Goal: Register for event/course

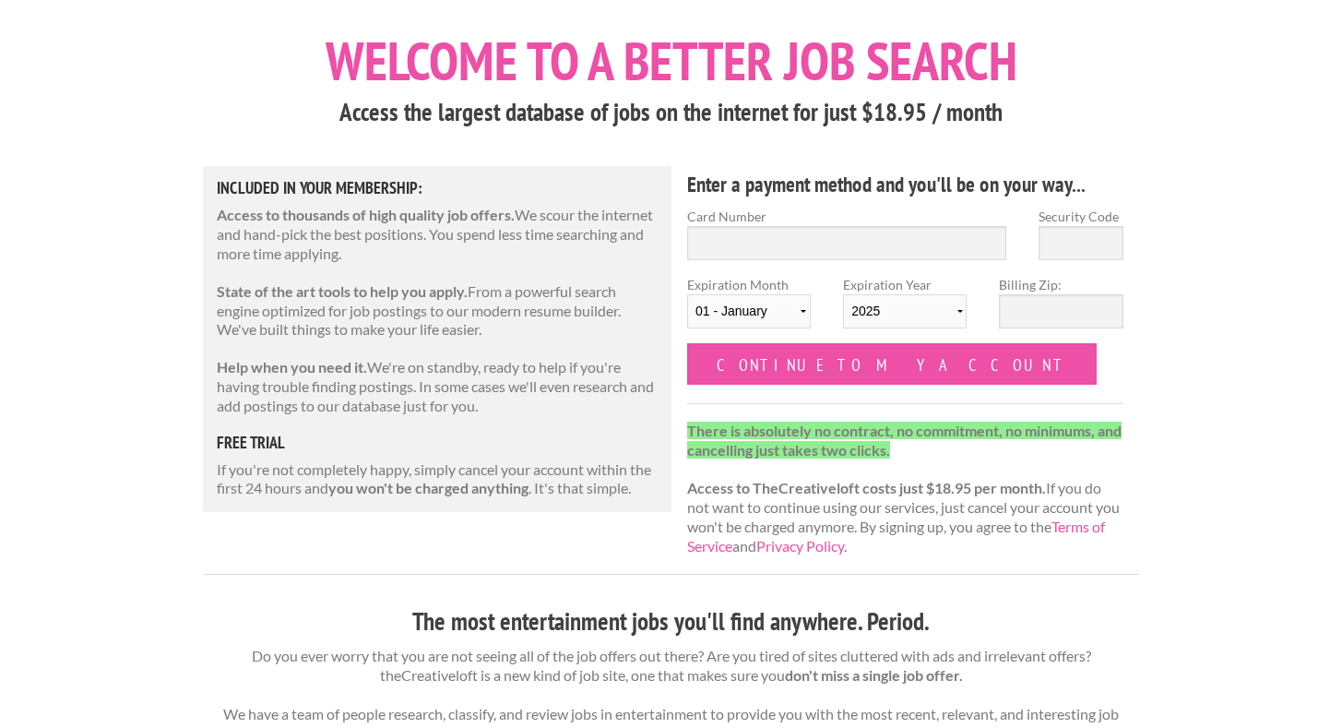
scroll to position [81, 0]
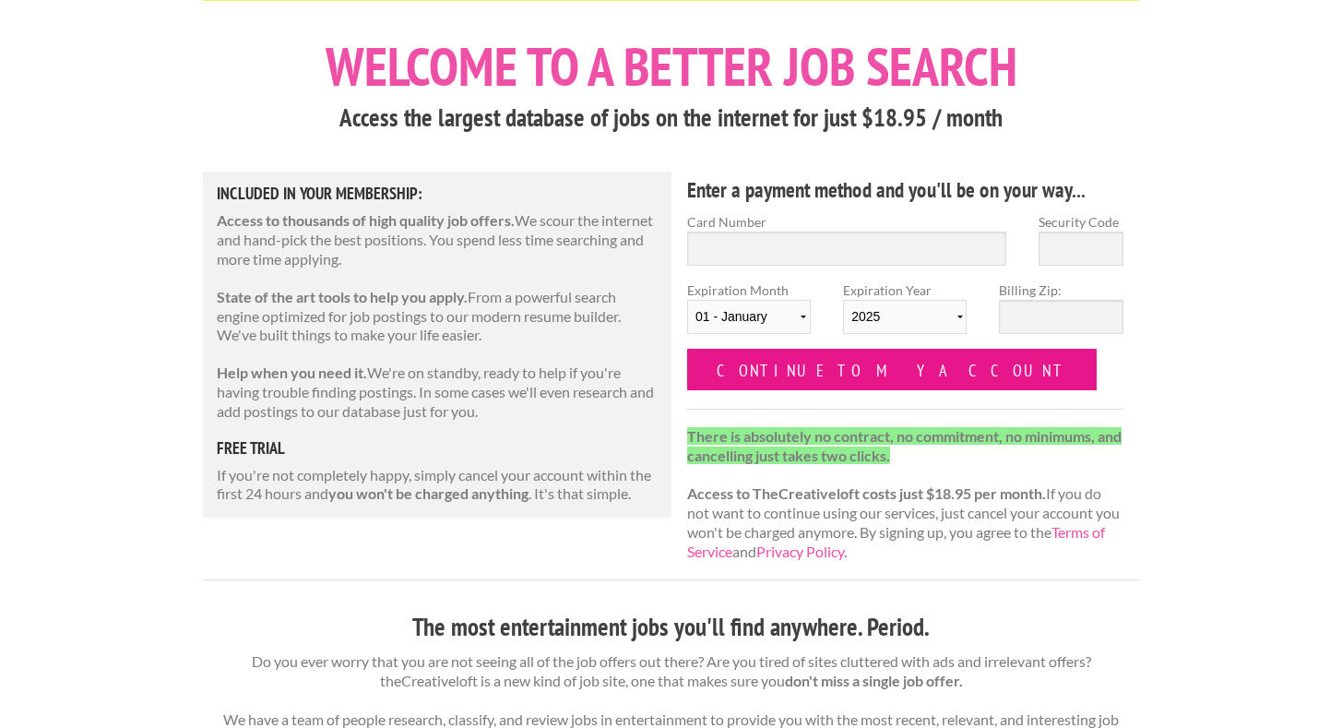
click at [750, 388] on input "Continue to my account" at bounding box center [892, 370] width 410 height 42
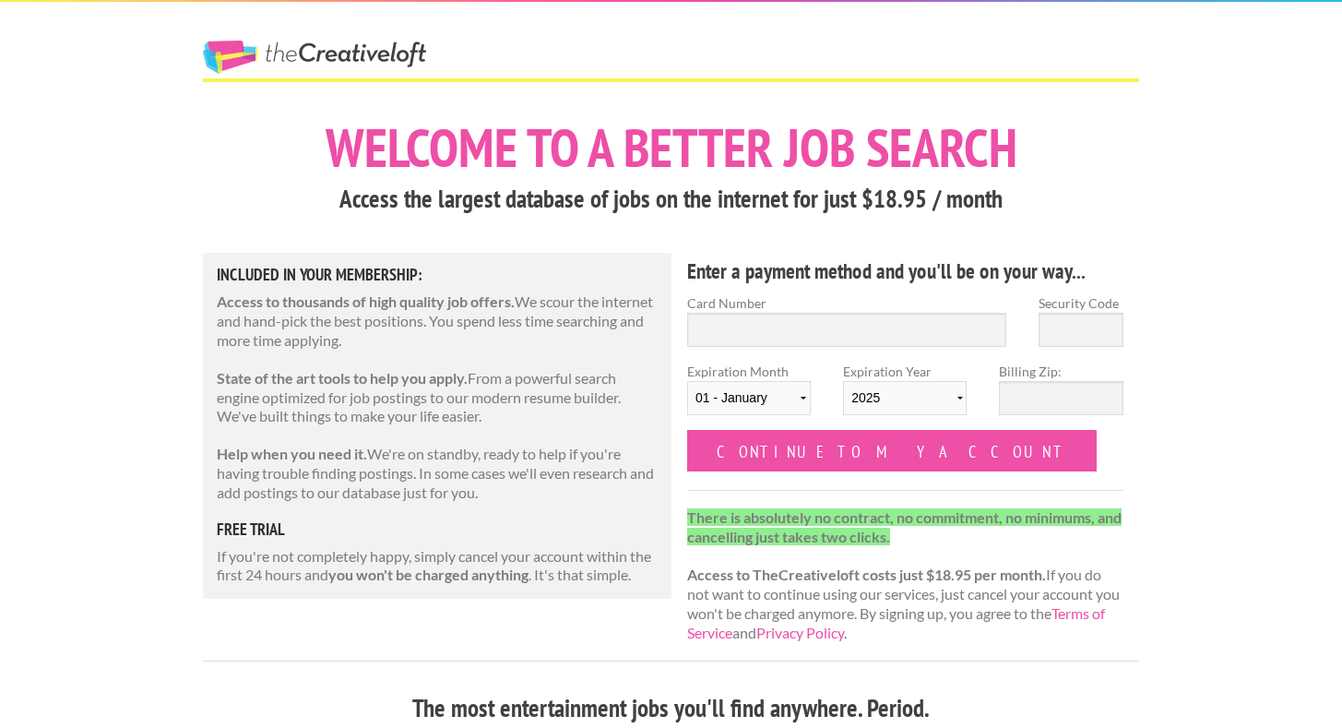
scroll to position [81, 0]
